Goal: Transaction & Acquisition: Subscribe to service/newsletter

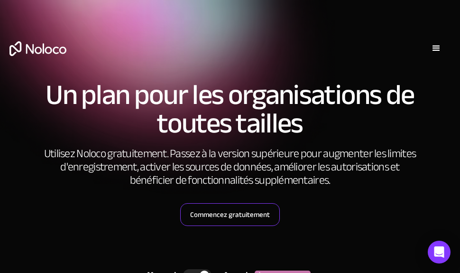
click at [230, 216] on font "Commencez gratuitement" at bounding box center [230, 214] width 80 height 13
click at [230, 217] on font "Commencez gratuitement" at bounding box center [230, 214] width 80 height 13
